Goal: Task Accomplishment & Management: Manage account settings

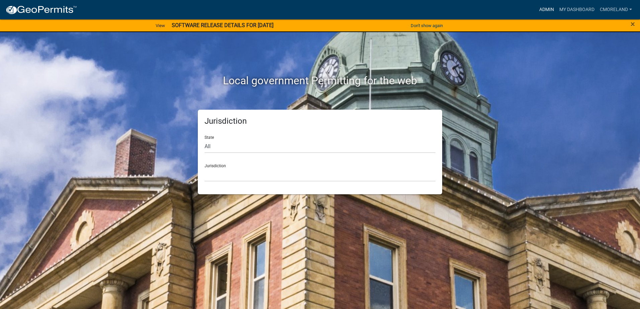
click at [545, 10] on link "Admin" at bounding box center [547, 9] width 20 height 13
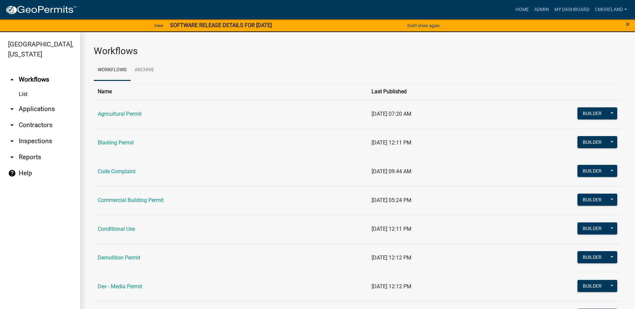
click at [36, 142] on link "arrow_drop_down Inspections" at bounding box center [40, 141] width 80 height 16
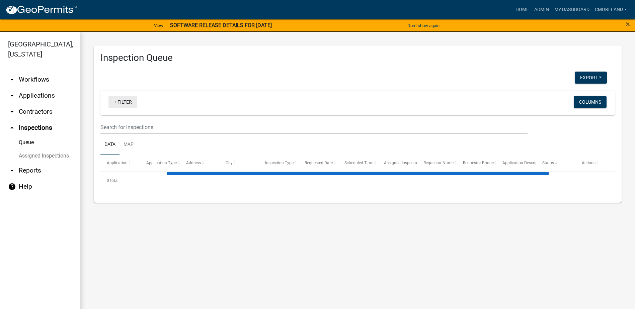
select select "2: 50"
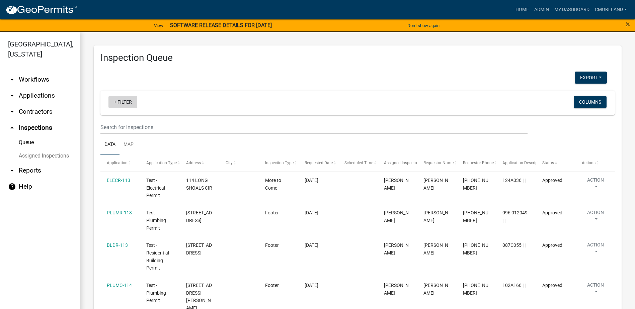
click at [125, 101] on link "+ Filter" at bounding box center [122, 102] width 29 height 12
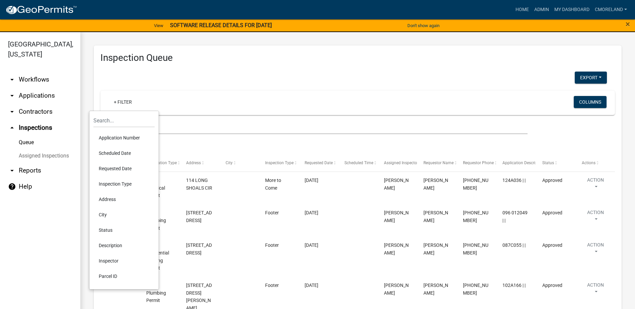
click at [118, 154] on li "Scheduled Date" at bounding box center [123, 153] width 61 height 15
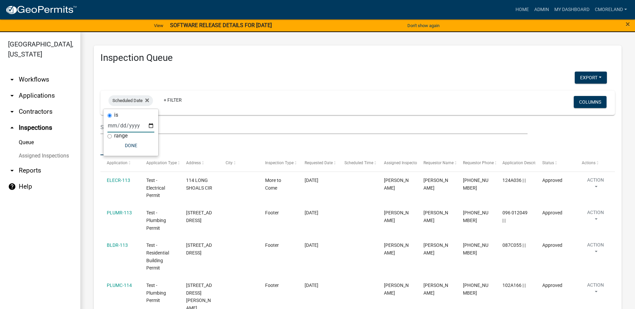
click at [151, 125] on input "date" at bounding box center [130, 126] width 47 height 14
type input "2025-09-09"
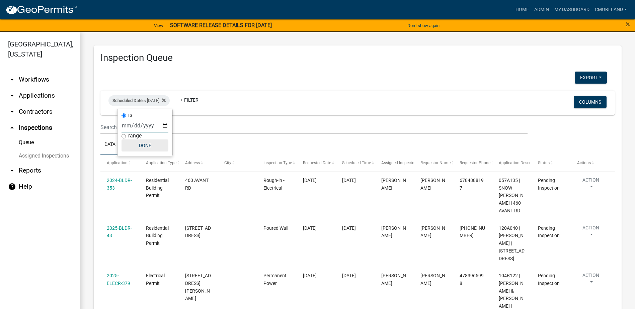
click at [148, 145] on button "Done" at bounding box center [145, 146] width 47 height 12
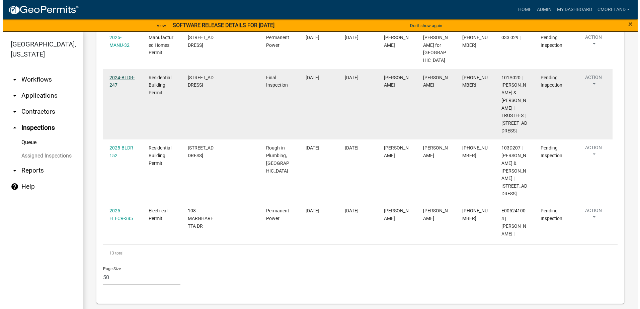
scroll to position [755, 0]
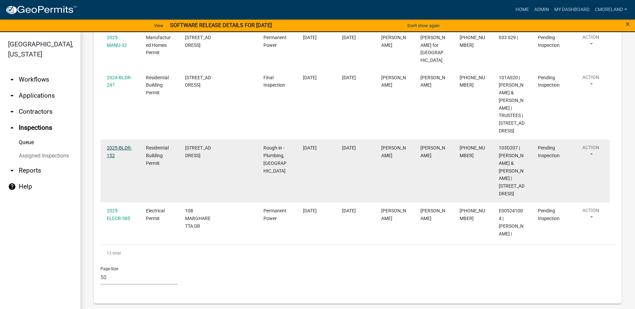
click at [121, 156] on link "2025-BLDR-152" at bounding box center [119, 151] width 25 height 13
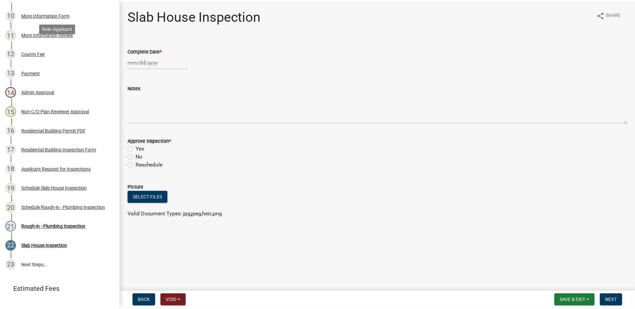
scroll to position [309, 0]
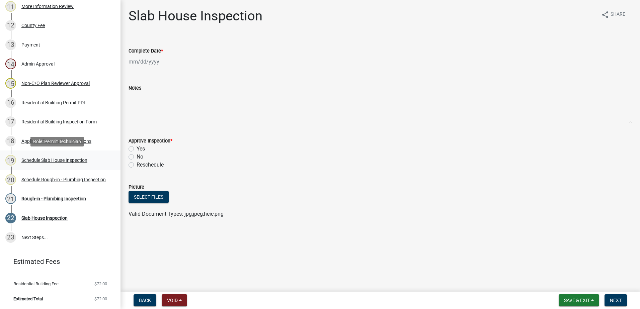
click at [52, 158] on div "Schedule Slab House Inspection" at bounding box center [54, 160] width 66 height 5
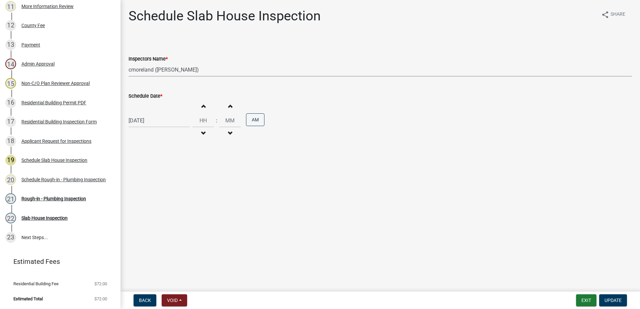
click at [209, 69] on select "Select Item... mrivera (Michele Rivera) StephanieM (Stephanie Morris ) QGrissom…" at bounding box center [381, 70] width 504 height 14
select select "07642ab0-564c-47bb-824b-0ccf2da83593"
click at [129, 63] on select "Select Item... mrivera (Michele Rivera) StephanieM (Stephanie Morris ) QGrissom…" at bounding box center [381, 70] width 504 height 14
click at [615, 302] on span "Update" at bounding box center [613, 300] width 17 height 5
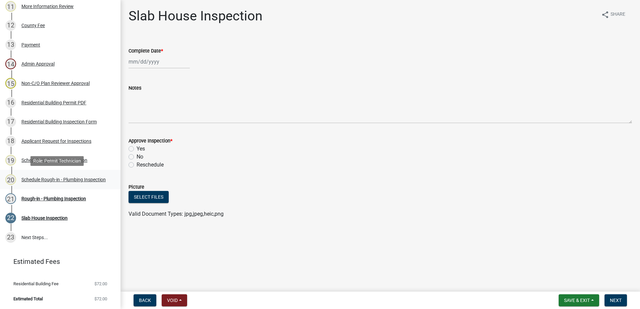
click at [55, 177] on div "Schedule Rough-in - Plumbing Inspection" at bounding box center [63, 179] width 84 height 5
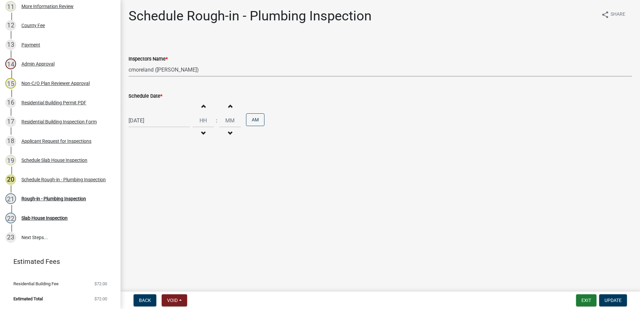
click at [212, 70] on select "Select Item... mrivera (Michele Rivera) StephanieM (Stephanie Morris ) QGrissom…" at bounding box center [381, 70] width 504 height 14
select select "07642ab0-564c-47bb-824b-0ccf2da83593"
click at [129, 63] on select "Select Item... mrivera (Michele Rivera) StephanieM (Stephanie Morris ) QGrissom…" at bounding box center [381, 70] width 504 height 14
click at [618, 300] on span "Update" at bounding box center [613, 300] width 17 height 5
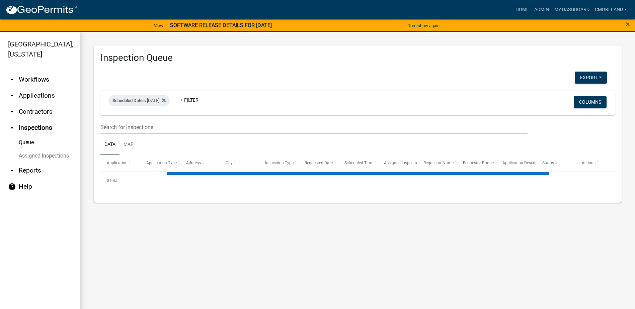
select select "2: 50"
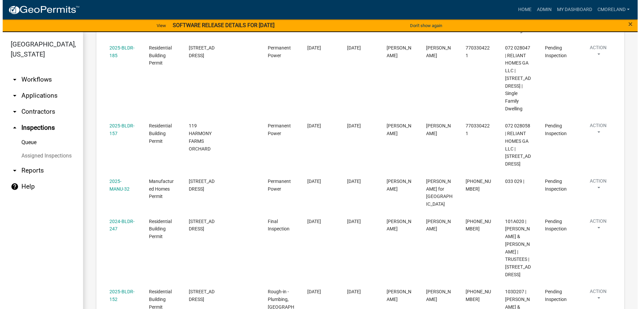
scroll to position [614, 0]
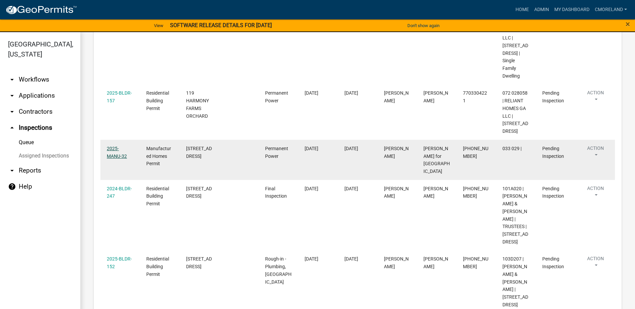
click at [120, 159] on link "2025-MANU-32" at bounding box center [117, 152] width 20 height 13
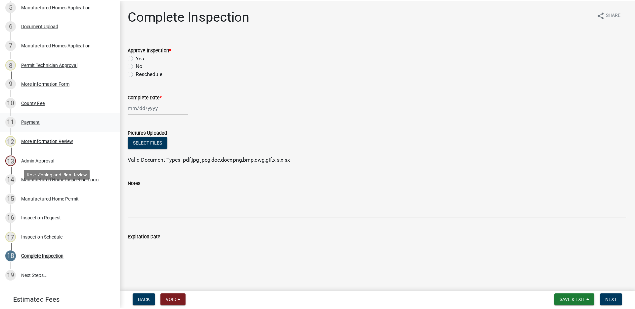
scroll to position [242, 0]
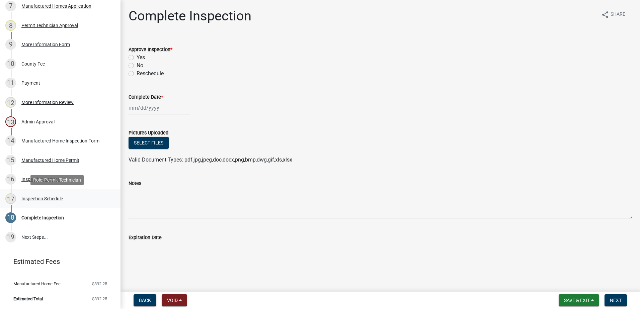
click at [57, 198] on div "Inspection Schedule" at bounding box center [42, 199] width 42 height 5
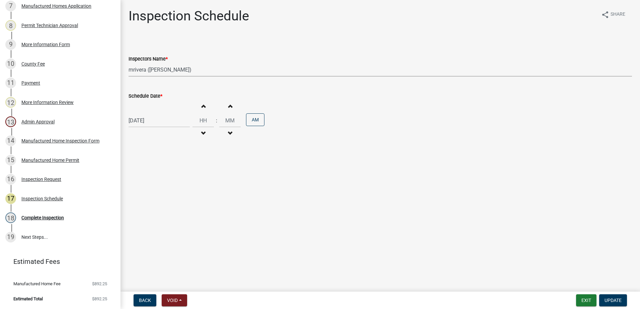
click at [193, 68] on select "Select Item... mrivera (Michele Rivera) StephanieM (Stephanie Morris ) QGrissom…" at bounding box center [381, 70] width 504 height 14
select select "a0ea4169-8540-4a2c-b9f4-cf4c1ffdeb95"
click at [129, 63] on select "Select Item... mrivera (Michele Rivera) StephanieM (Stephanie Morris ) QGrissom…" at bounding box center [381, 70] width 504 height 14
click at [611, 302] on span "Update" at bounding box center [613, 300] width 17 height 5
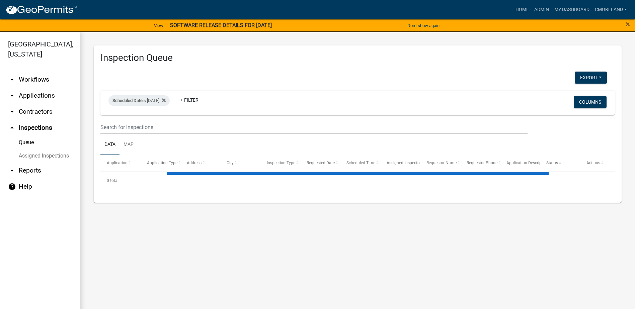
select select "2: 50"
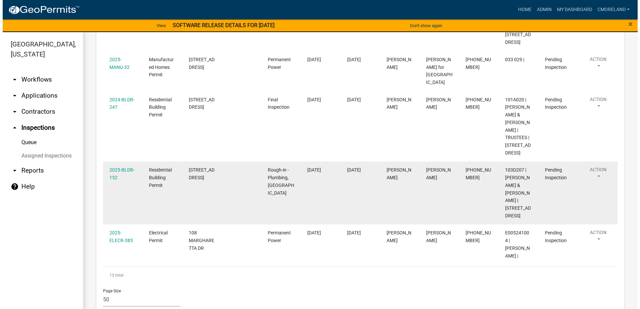
scroll to position [703, 0]
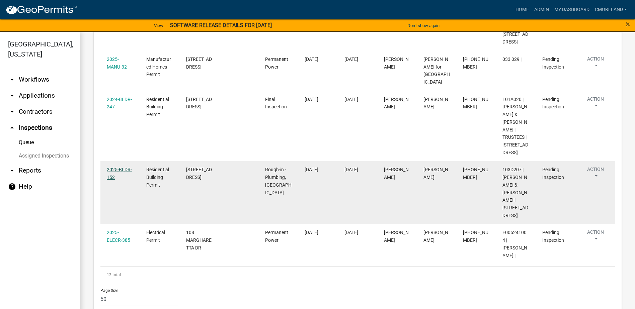
click at [126, 180] on link "2025-BLDR-152" at bounding box center [119, 173] width 25 height 13
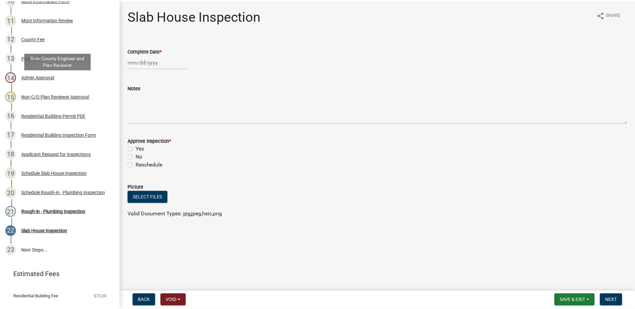
scroll to position [309, 0]
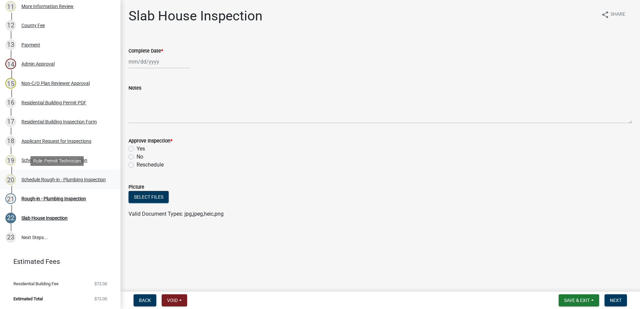
click at [54, 178] on div "Schedule Rough-in - Plumbing Inspection" at bounding box center [63, 179] width 84 height 5
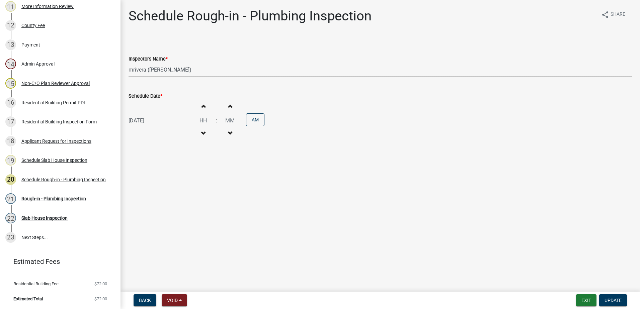
click at [192, 72] on select "Select Item... mrivera (Michele Rivera) StephanieM (Stephanie Morris ) QGrissom…" at bounding box center [381, 70] width 504 height 14
select select "a0ea4169-8540-4a2c-b9f4-cf4c1ffdeb95"
click at [129, 63] on select "Select Item... mrivera (Michele Rivera) StephanieM (Stephanie Morris ) QGrissom…" at bounding box center [381, 70] width 504 height 14
click at [617, 299] on span "Update" at bounding box center [613, 300] width 17 height 5
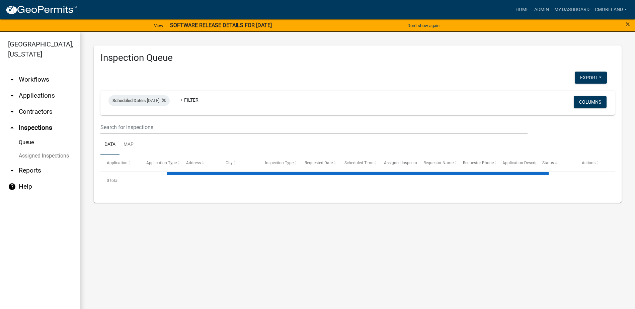
select select "2: 50"
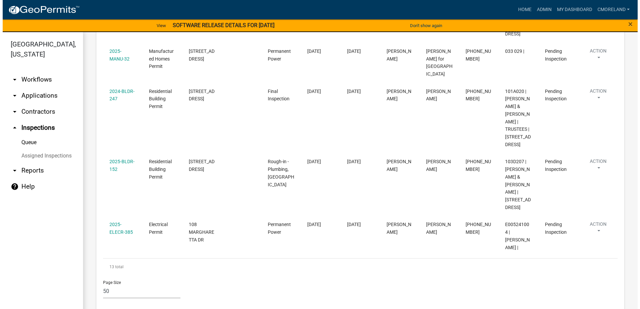
scroll to position [748, 0]
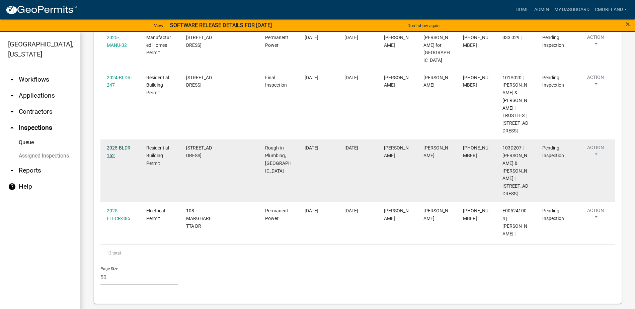
click at [120, 156] on link "2025-BLDR-152" at bounding box center [119, 151] width 25 height 13
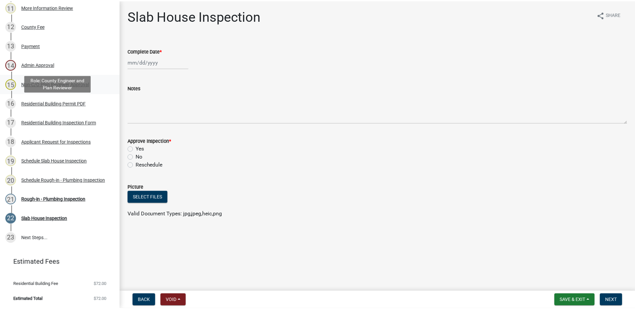
scroll to position [309, 0]
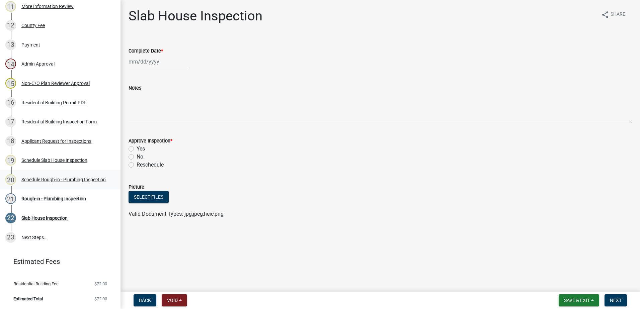
click at [53, 177] on div "Schedule Rough-in - Plumbing Inspection" at bounding box center [63, 179] width 84 height 5
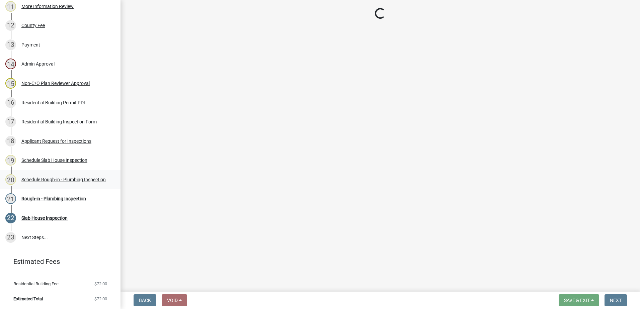
select select "a0ea4169-8540-4a2c-b9f4-cf4c1ffdeb95"
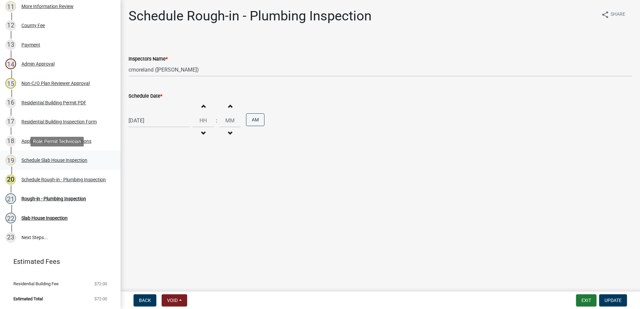
click at [50, 160] on div "Schedule Slab House Inspection" at bounding box center [54, 160] width 66 height 5
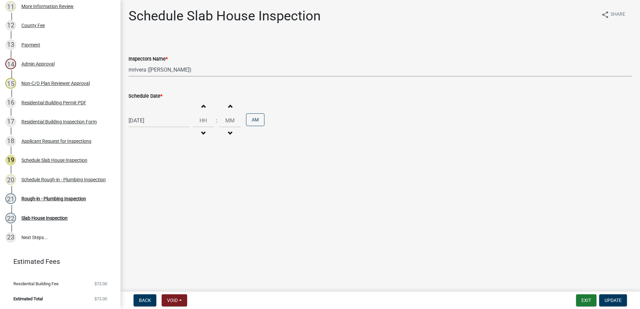
click at [190, 69] on select "Select Item... mrivera (Michele Rivera) StephanieM (Stephanie Morris ) QGrissom…" at bounding box center [381, 70] width 504 height 14
select select "a0ea4169-8540-4a2c-b9f4-cf4c1ffdeb95"
click at [129, 63] on select "Select Item... mrivera (Michele Rivera) StephanieM (Stephanie Morris ) QGrissom…" at bounding box center [381, 70] width 504 height 14
click at [614, 299] on span "Update" at bounding box center [613, 300] width 17 height 5
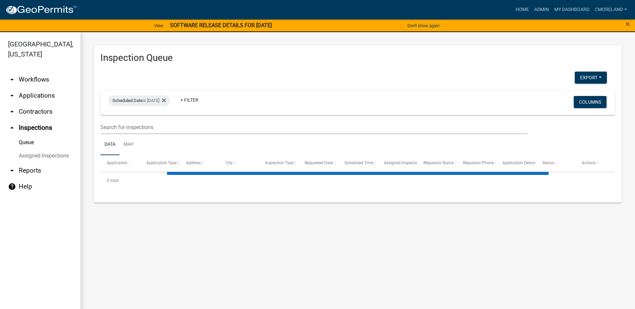
select select "2: 50"
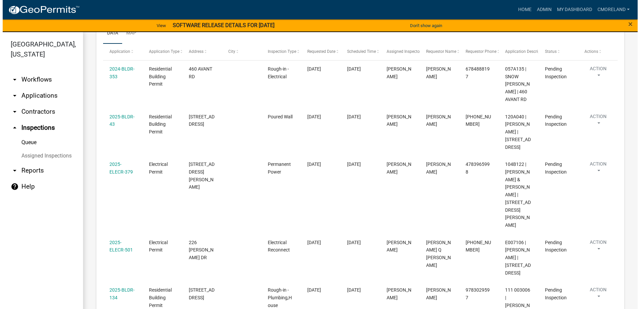
scroll to position [145, 0]
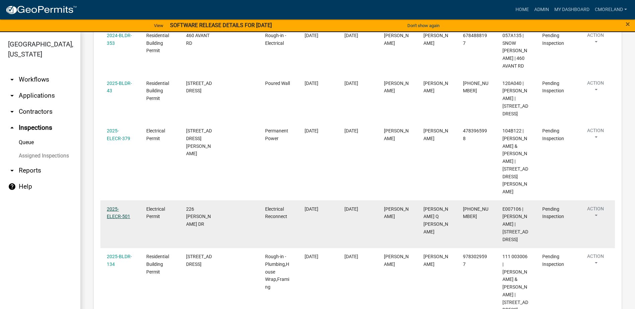
click at [121, 208] on link "2025-ELECR-501" at bounding box center [118, 213] width 23 height 13
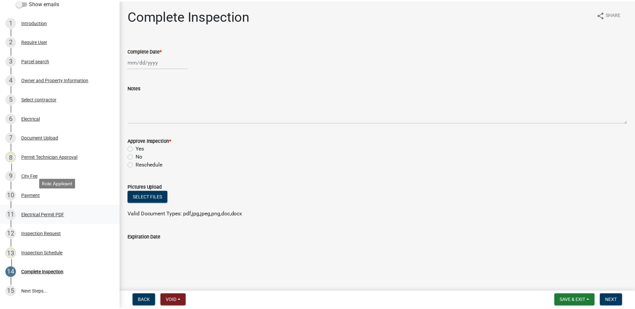
scroll to position [134, 0]
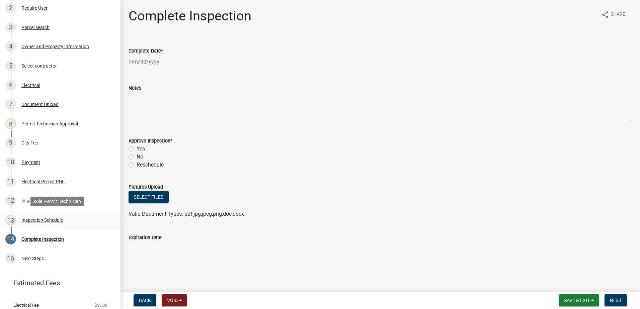
click at [50, 220] on div "Inspection Schedule" at bounding box center [42, 220] width 42 height 5
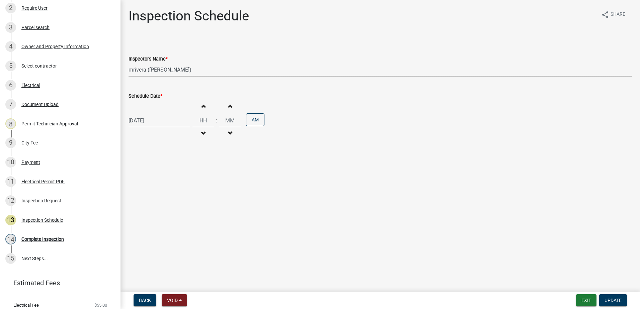
click at [196, 70] on select "Select Item... mrivera (Michele Rivera) StephanieM (Stephanie Morris ) QGrissom…" at bounding box center [381, 70] width 504 height 14
select select "a0ea4169-8540-4a2c-b9f4-cf4c1ffdeb95"
click at [129, 63] on select "Select Item... mrivera (Michele Rivera) StephanieM (Stephanie Morris ) QGrissom…" at bounding box center [381, 70] width 504 height 14
click at [613, 299] on span "Update" at bounding box center [613, 300] width 17 height 5
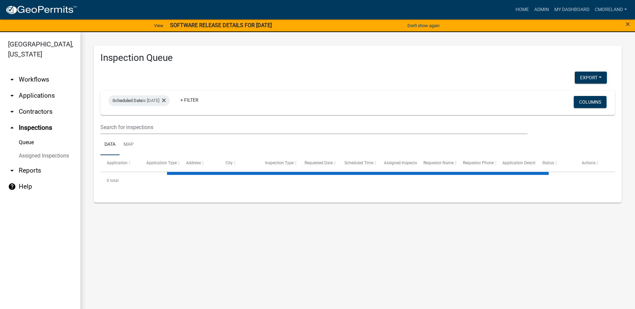
select select "2: 50"
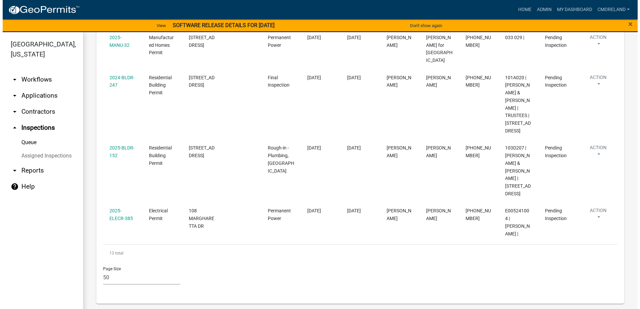
scroll to position [748, 0]
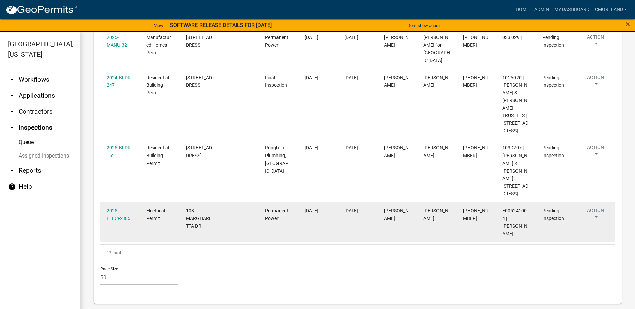
click at [111, 223] on div "2025-ELECR-385" at bounding box center [120, 214] width 27 height 15
click at [117, 221] on link "2025-ELECR-385" at bounding box center [118, 214] width 23 height 13
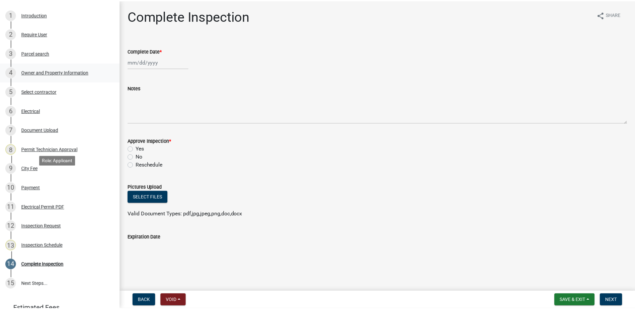
scroll to position [155, 0]
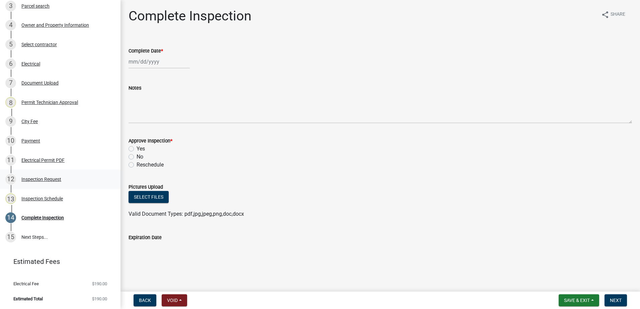
click at [43, 177] on div "Inspection Request" at bounding box center [41, 179] width 40 height 5
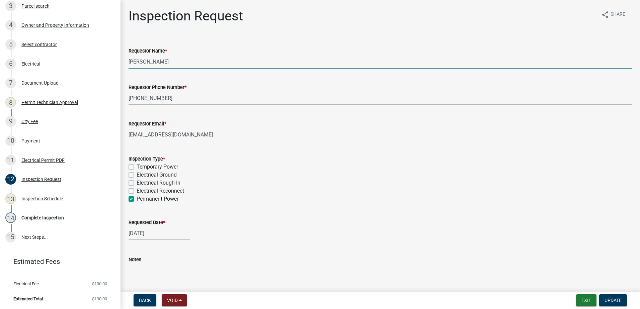
click at [170, 60] on input "Michele Rivera" at bounding box center [381, 62] width 504 height 14
type input "M"
type input "p"
type input "Piper"
click at [615, 299] on span "Update" at bounding box center [613, 300] width 17 height 5
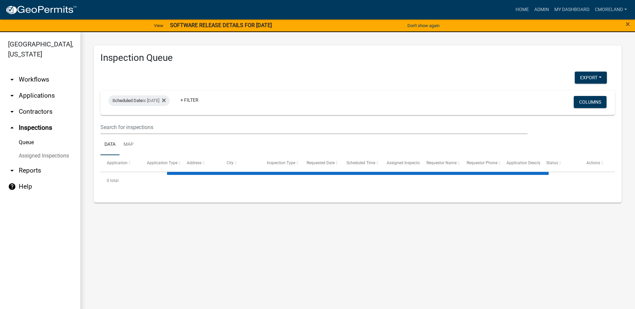
select select "2: 50"
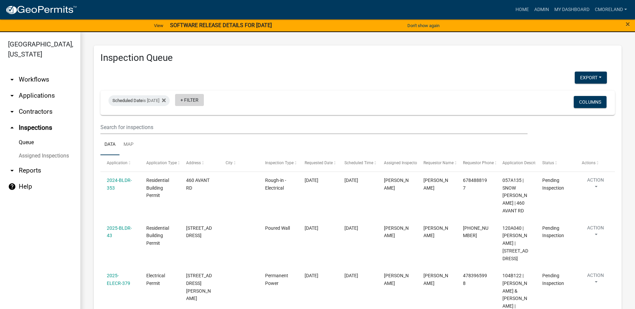
click at [204, 100] on link "+ Filter" at bounding box center [189, 100] width 29 height 12
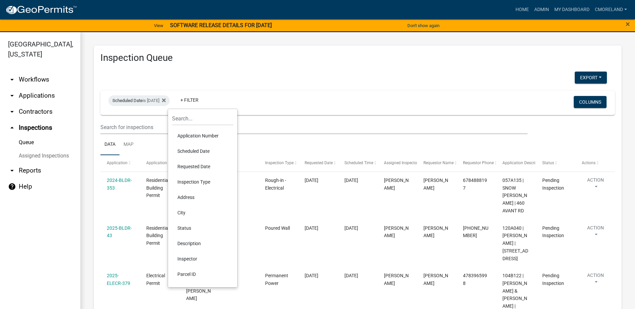
click at [192, 259] on li "Inspector" at bounding box center [202, 258] width 61 height 15
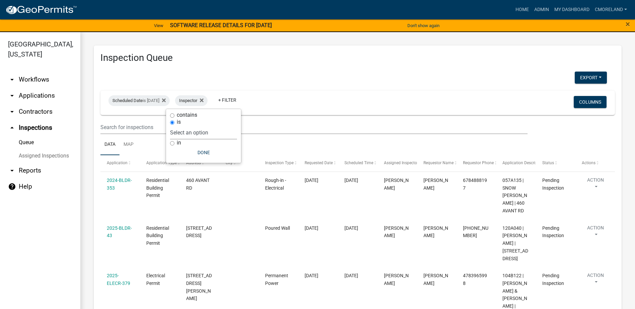
click at [226, 132] on select "Select an option None Michele Rivera Dorothy Evans Stephanie Morris Quistan Jam…" at bounding box center [203, 133] width 67 height 14
select select "07642ab0-564c-47bb-824b-0ccf2da83593"
click at [187, 126] on select "Select an option None Michele Rivera Dorothy Evans Stephanie Morris Quistan Jam…" at bounding box center [203, 133] width 67 height 14
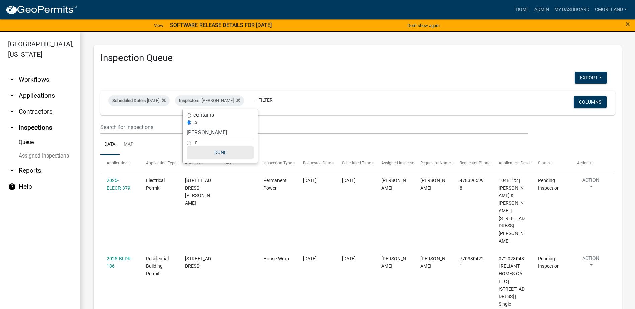
click at [217, 151] on button "Done" at bounding box center [220, 153] width 67 height 12
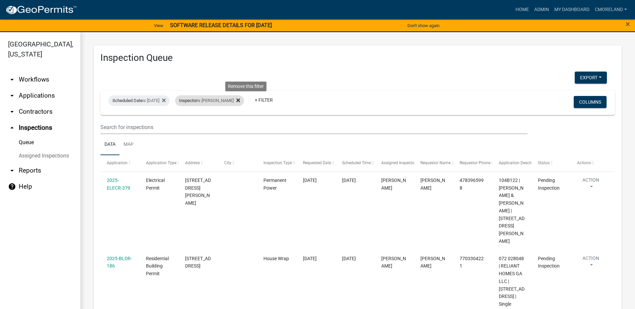
click at [240, 99] on icon at bounding box center [238, 101] width 4 height 4
select select "2: 50"
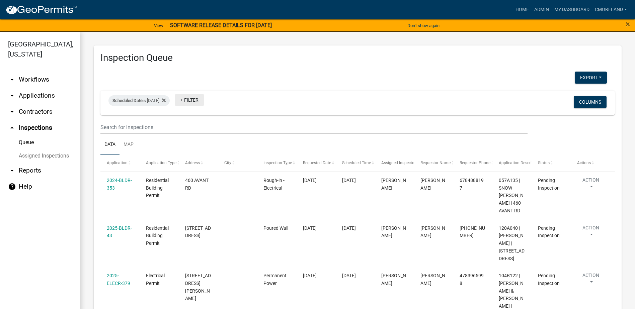
click at [204, 99] on link "+ Filter" at bounding box center [189, 100] width 29 height 12
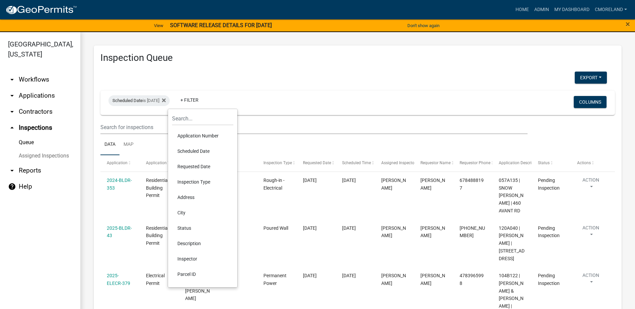
click at [194, 260] on li "Inspector" at bounding box center [202, 258] width 61 height 15
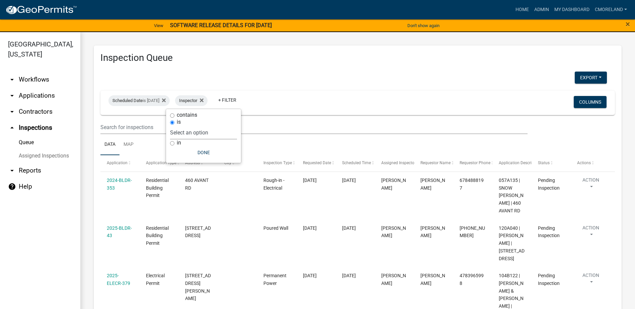
click at [230, 134] on select "Select an option None Michele Rivera Dorothy Evans Stephanie Morris Quistan Jam…" at bounding box center [203, 133] width 67 height 14
select select "a0ea4169-8540-4a2c-b9f4-cf4c1ffdeb95"
click at [190, 126] on select "Select an option None Michele Rivera Dorothy Evans Stephanie Morris Quistan Jam…" at bounding box center [203, 133] width 67 height 14
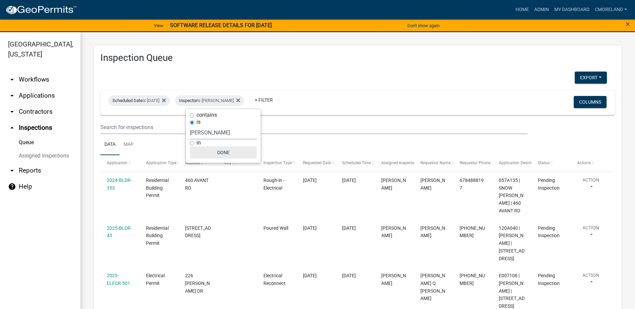
click at [224, 150] on button "Done" at bounding box center [223, 153] width 67 height 12
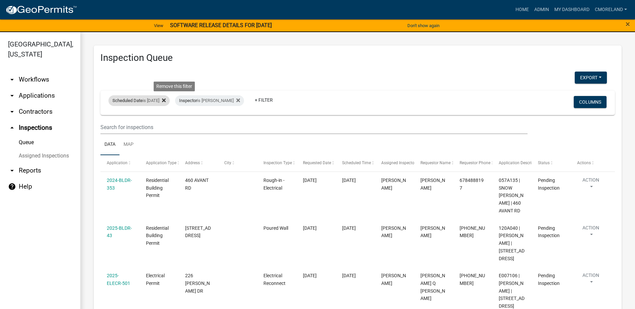
click at [166, 101] on icon at bounding box center [164, 101] width 4 height 4
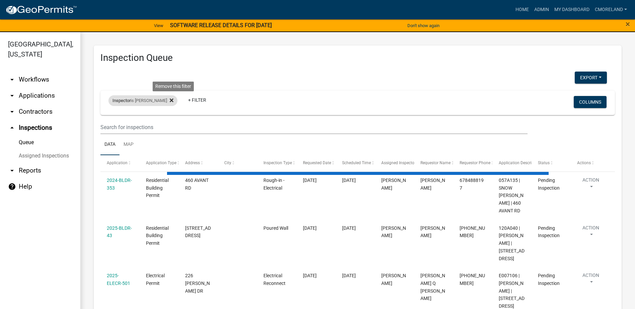
select select "2: 50"
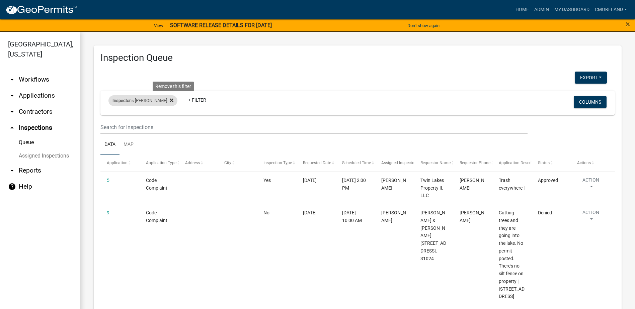
click at [173, 99] on icon at bounding box center [172, 101] width 4 height 4
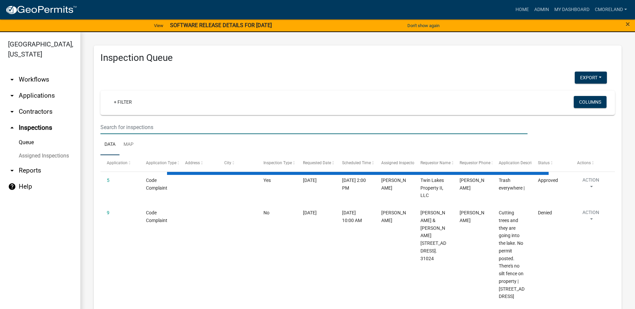
click at [145, 128] on input "text" at bounding box center [313, 128] width 427 height 14
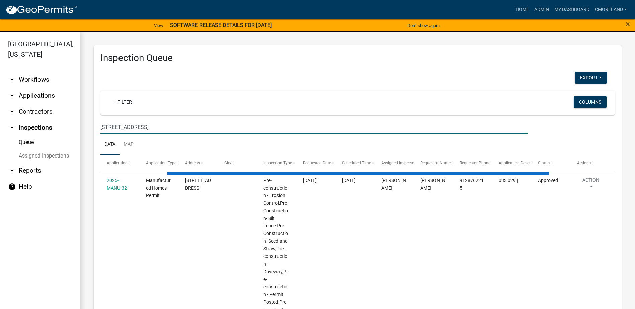
type input "574 glenwood springs rd"
